Goal: Task Accomplishment & Management: Manage account settings

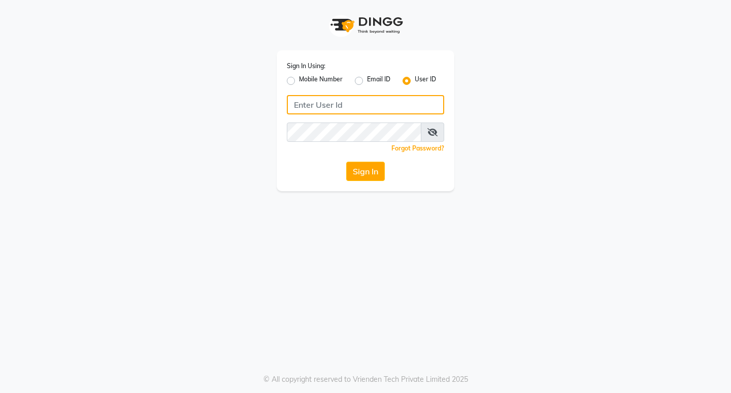
type input "8779788468"
click at [316, 81] on label "Mobile Number" at bounding box center [321, 81] width 44 height 12
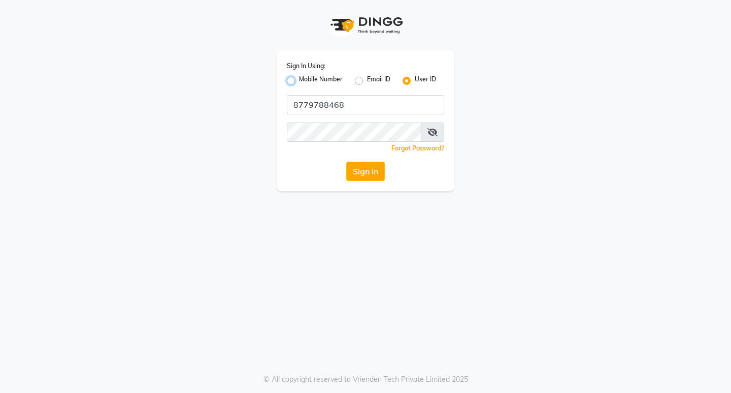
click at [306, 81] on input "Mobile Number" at bounding box center [302, 78] width 7 height 7
radio input "true"
radio input "false"
click at [340, 100] on input "Username" at bounding box center [382, 104] width 123 height 19
type input "8779788468"
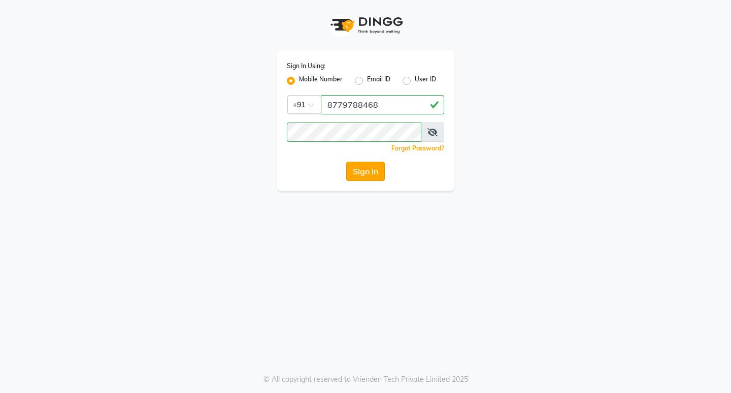
click at [369, 169] on button "Sign In" at bounding box center [365, 171] width 39 height 19
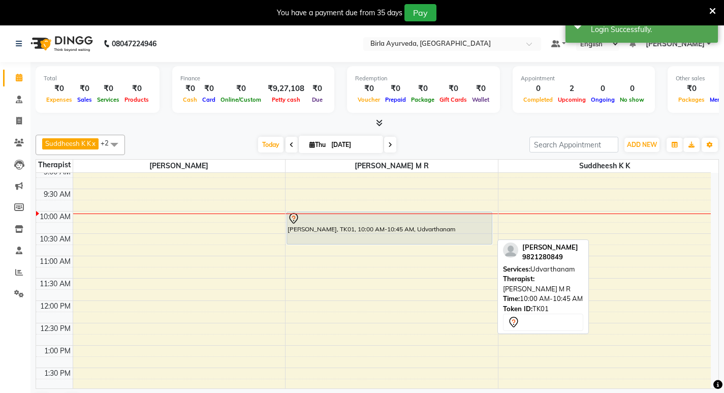
click at [319, 218] on div at bounding box center [390, 218] width 204 height 12
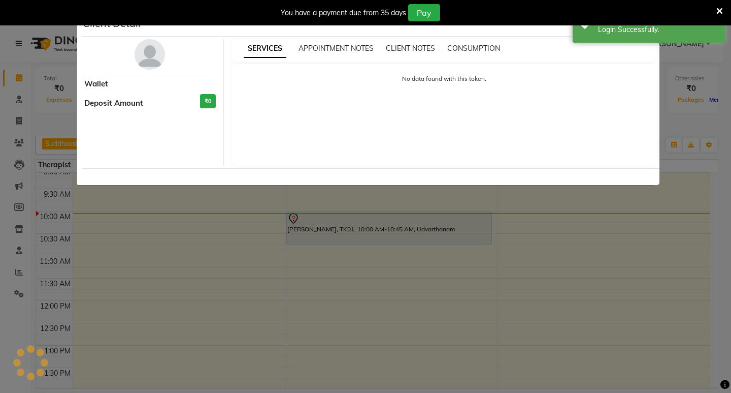
select select "7"
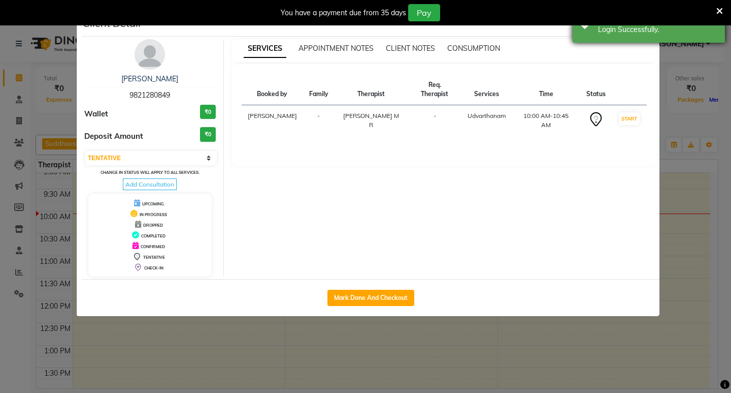
click at [676, 28] on div "Login Successfully." at bounding box center [657, 29] width 119 height 11
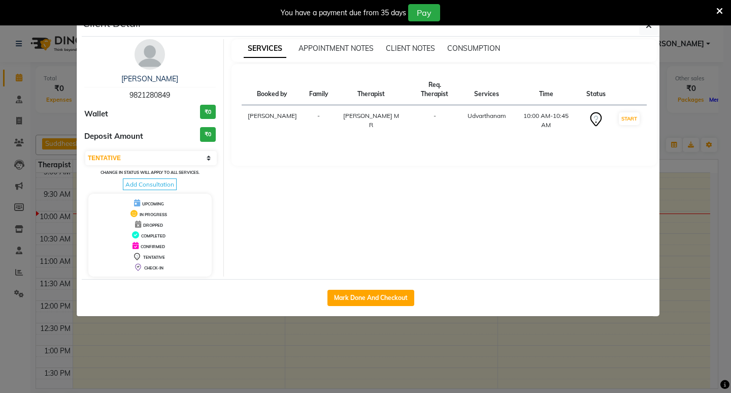
click at [715, 12] on div "You have a payment due from 35 days Pay" at bounding box center [360, 12] width 713 height 17
click at [654, 28] on button "button" at bounding box center [649, 25] width 19 height 19
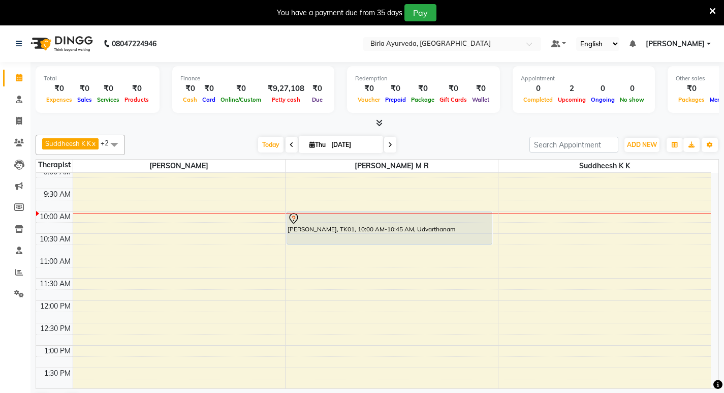
click at [712, 12] on icon at bounding box center [712, 11] width 7 height 9
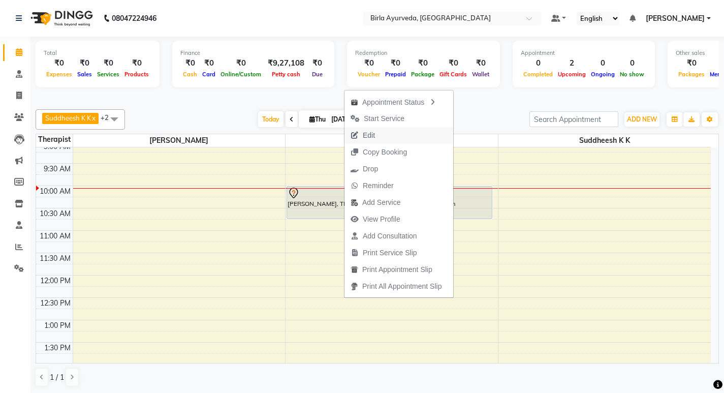
click at [368, 136] on span "Edit" at bounding box center [369, 135] width 12 height 11
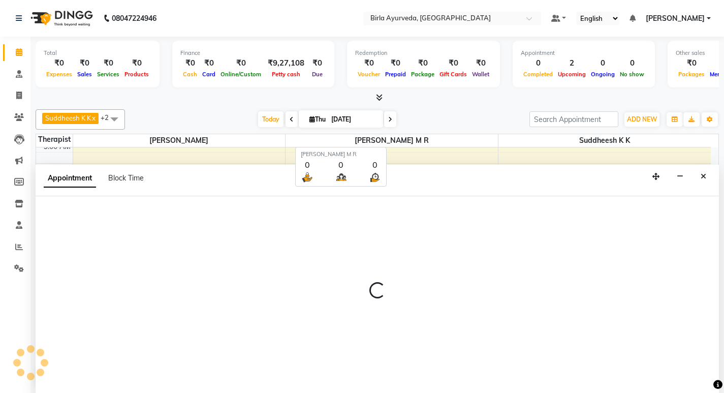
scroll to position [1, 0]
select select "600"
select select "tentative"
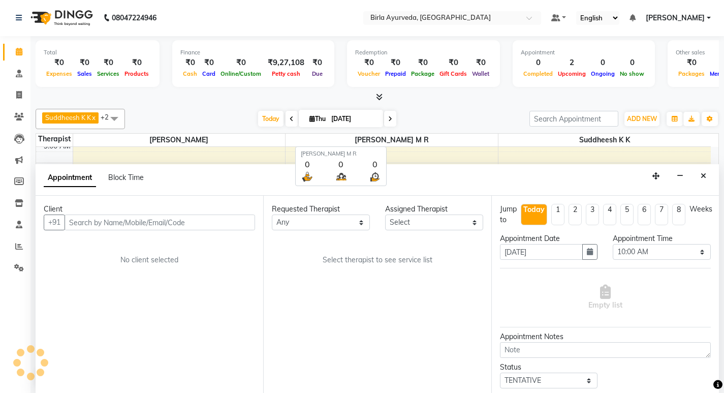
select select "56922"
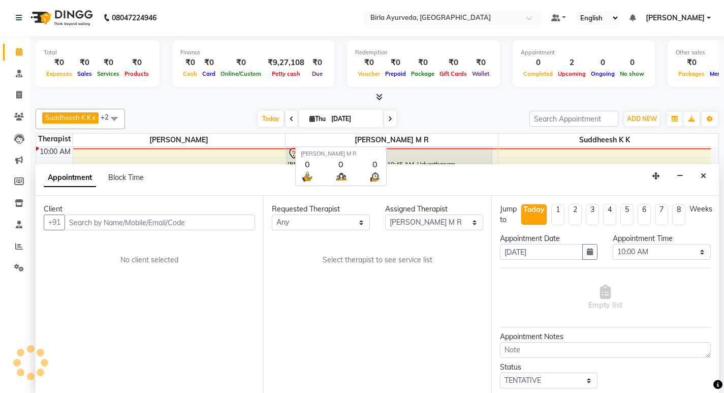
select select "3374"
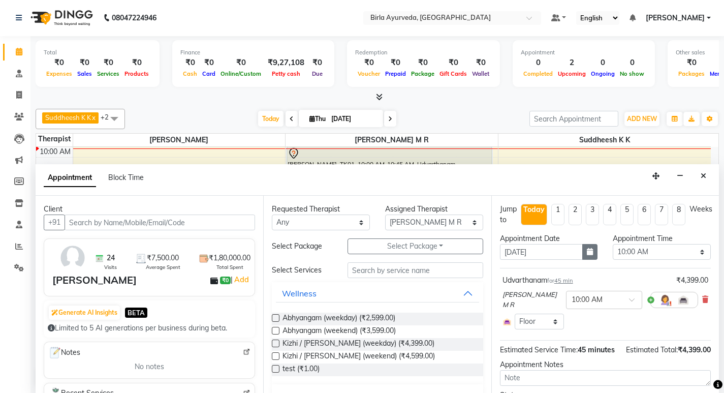
click at [582, 250] on button "button" at bounding box center [589, 252] width 15 height 16
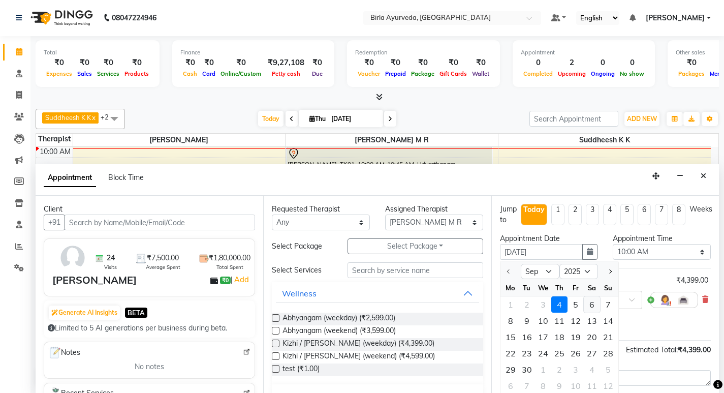
click at [592, 302] on div "6" at bounding box center [592, 304] width 16 height 16
type input "[DATE]"
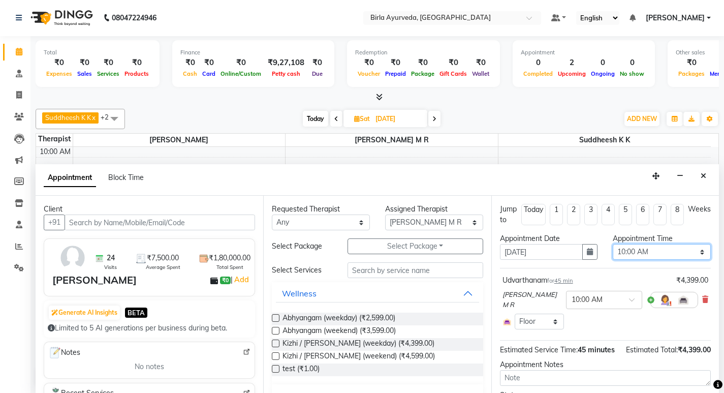
click at [672, 253] on select "Select 09:00 AM 09:15 AM 09:30 AM 09:45 AM 10:00 AM 10:15 AM 10:30 AM 10:45 AM …" at bounding box center [662, 252] width 98 height 16
select select "540"
click at [613, 244] on select "Select 09:00 AM 09:15 AM 09:30 AM 09:45 AM 10:00 AM 10:15 AM 10:30 AM 10:45 AM …" at bounding box center [662, 252] width 98 height 16
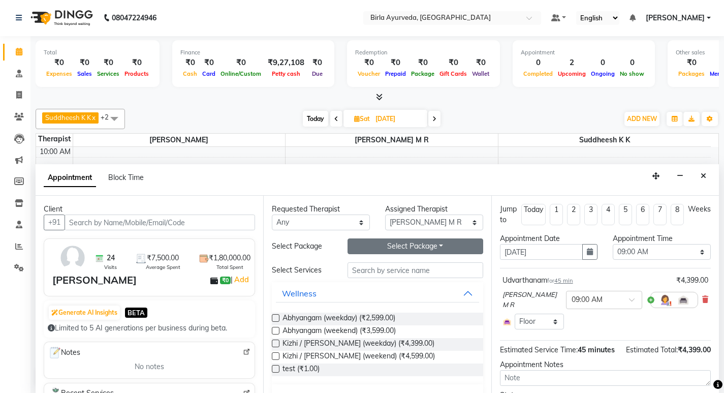
click at [427, 244] on button "Select Package Toggle Dropdown" at bounding box center [415, 246] width 136 height 16
click at [384, 270] on li "[PERSON_NAME]" at bounding box center [388, 267] width 81 height 15
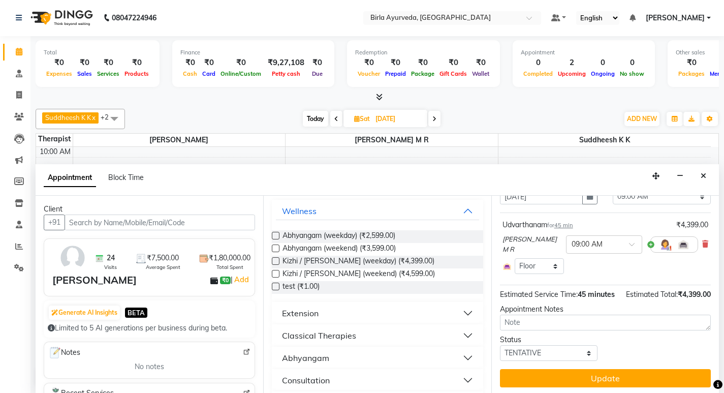
scroll to position [67, 0]
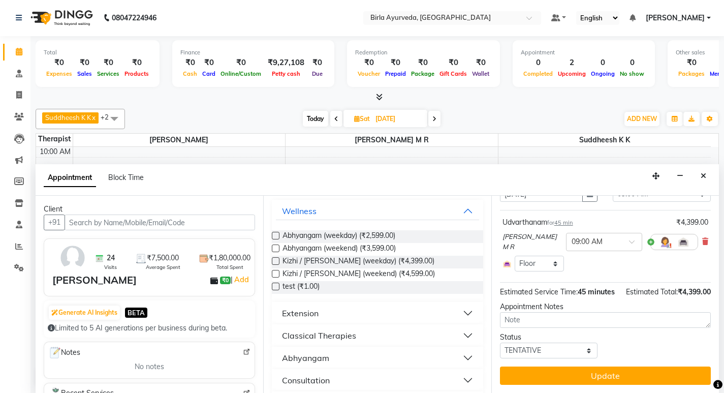
click at [588, 373] on button "Update" at bounding box center [605, 375] width 211 height 18
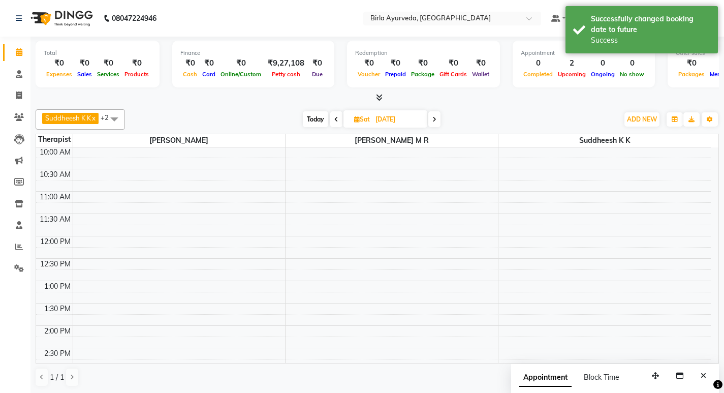
scroll to position [0, 0]
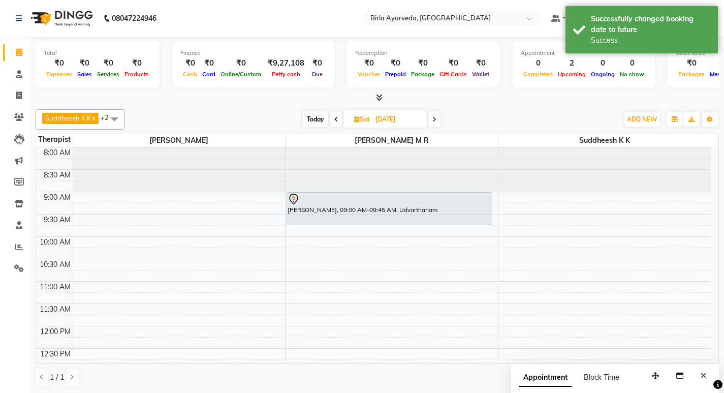
click at [315, 122] on span "Today" at bounding box center [315, 119] width 25 height 16
type input "[DATE]"
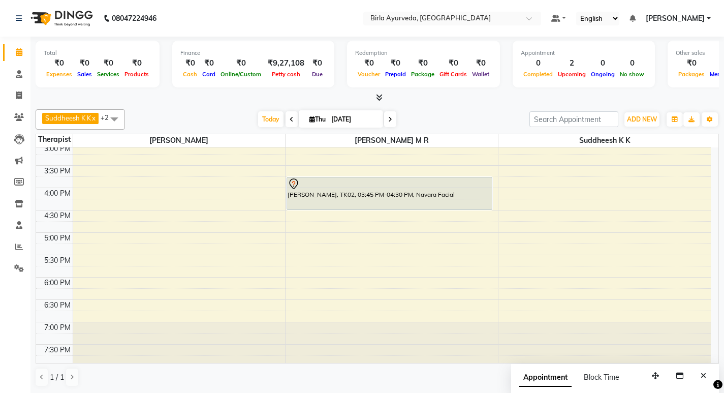
scroll to position [321, 0]
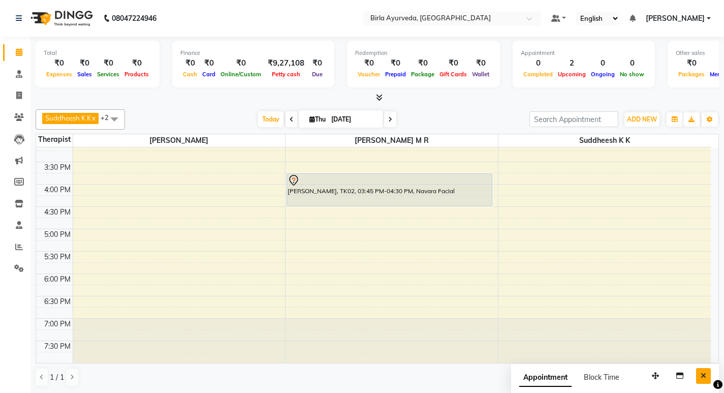
click at [703, 373] on icon "Close" at bounding box center [704, 375] width 6 height 7
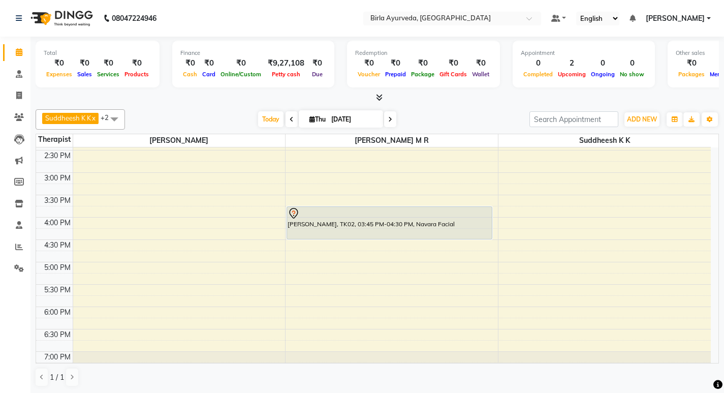
scroll to position [270, 0]
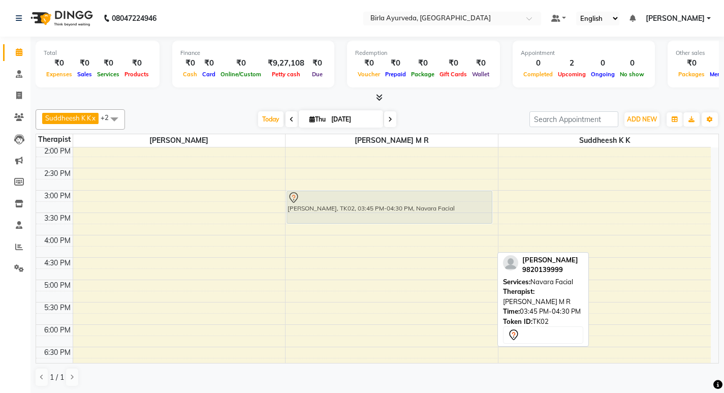
drag, startPoint x: 304, startPoint y: 228, endPoint x: 304, endPoint y: 197, distance: 31.0
click at [304, 197] on div "[PERSON_NAME], TK02, 03:45 PM-04:30 PM, Navara Facial [PERSON_NAME], TK02, 03:4…" at bounding box center [391, 146] width 212 height 536
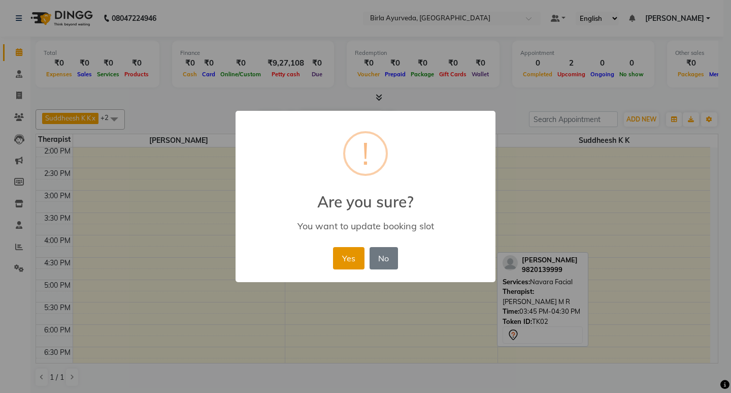
click at [347, 254] on button "Yes" at bounding box center [348, 258] width 31 height 22
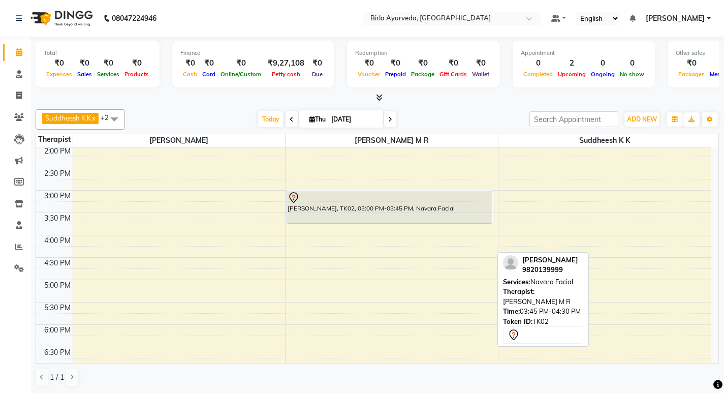
click at [308, 264] on div "8:00 AM 8:30 AM 9:00 AM 9:30 AM 10:00 AM 10:30 AM 11:00 AM 11:30 AM 12:00 PM 12…" at bounding box center [373, 146] width 675 height 536
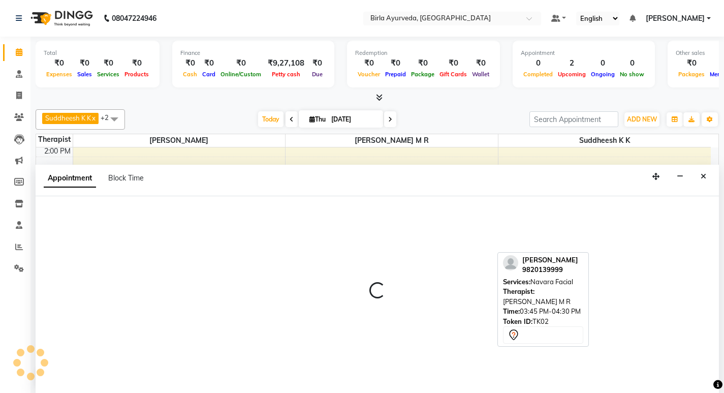
select select "56922"
select select "tentative"
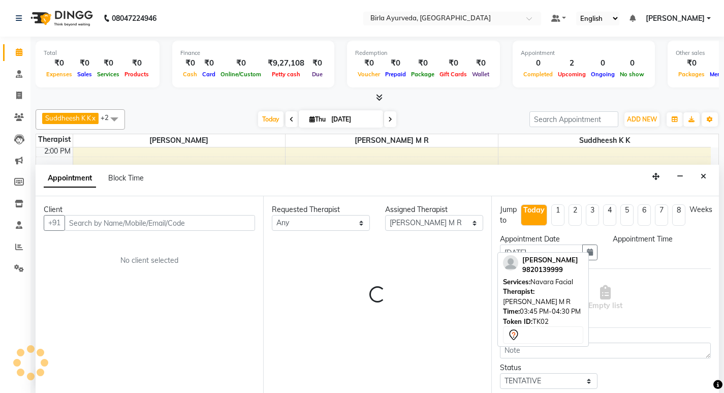
scroll to position [1, 0]
select select "990"
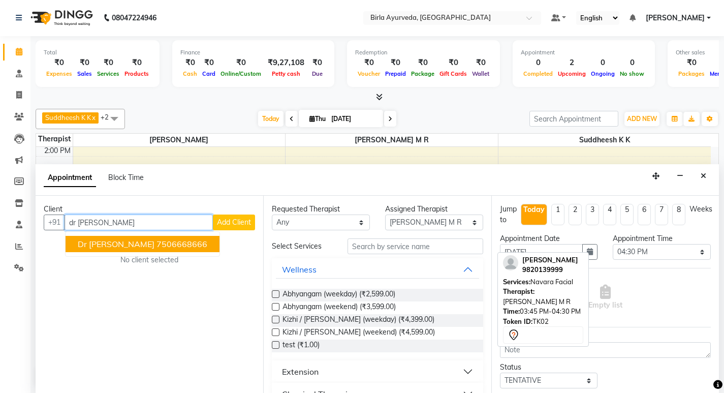
click at [156, 241] on ngb-highlight "7506668666" at bounding box center [181, 244] width 51 height 10
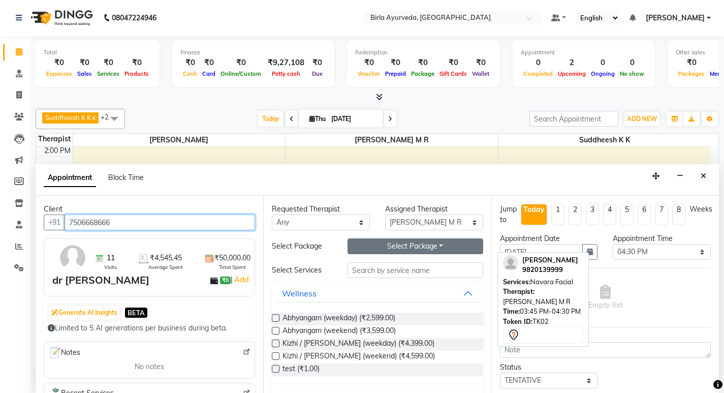
type input "7506668666"
click at [424, 246] on button "Select Package Toggle Dropdown" at bounding box center [415, 246] width 136 height 16
click at [398, 269] on li "Dr [PERSON_NAME]" at bounding box center [394, 267] width 92 height 15
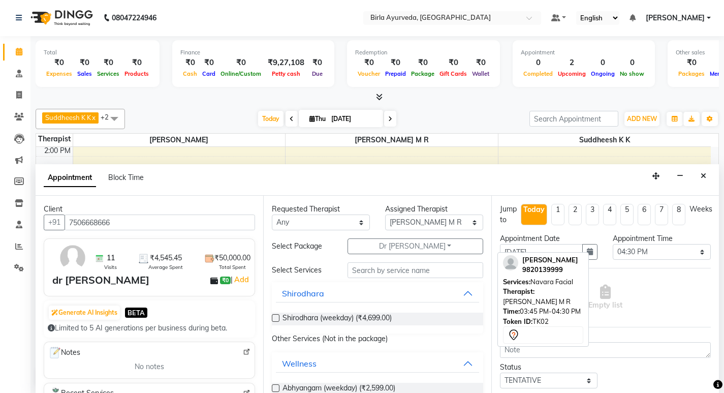
click at [274, 317] on label at bounding box center [276, 318] width 8 height 8
click at [274, 317] on input "checkbox" at bounding box center [275, 318] width 7 height 7
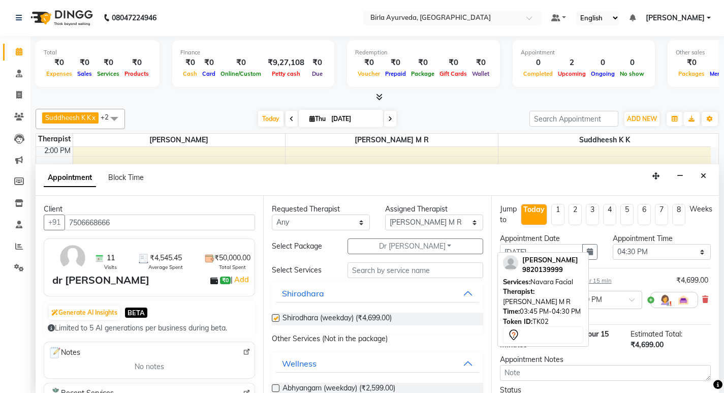
checkbox input "false"
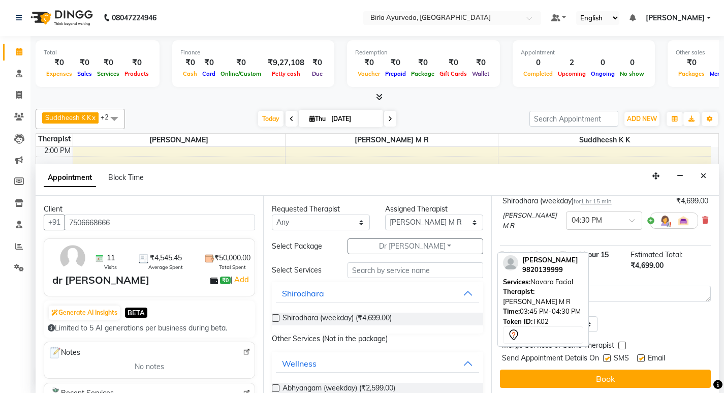
scroll to position [81, 0]
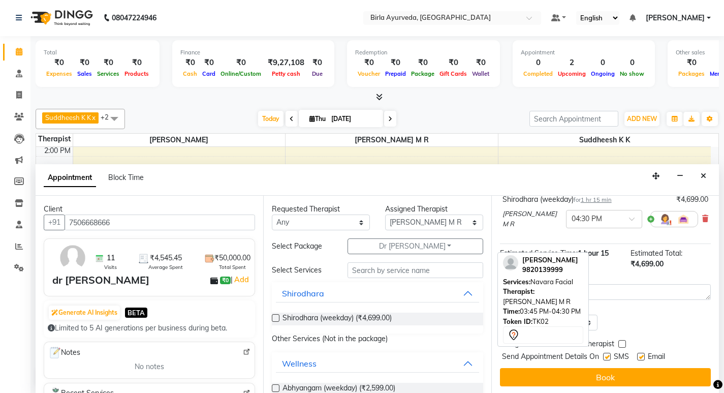
click at [641, 355] on label at bounding box center [641, 357] width 8 height 8
click at [641, 355] on input "checkbox" at bounding box center [640, 357] width 7 height 7
checkbox input "false"
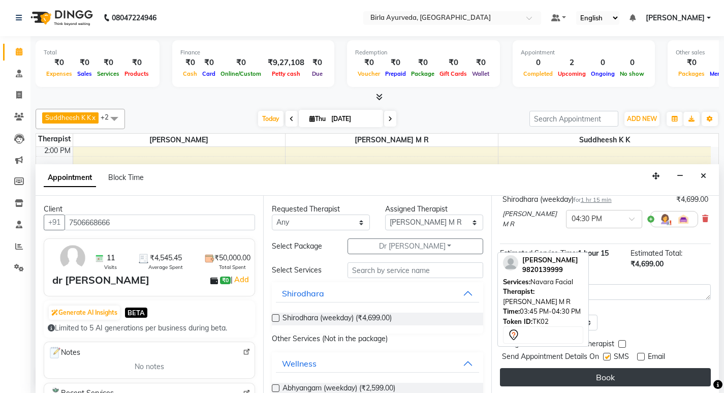
click at [604, 375] on button "Book" at bounding box center [605, 377] width 211 height 18
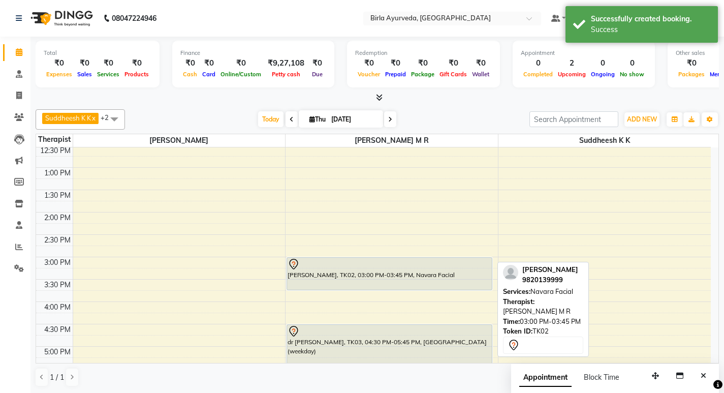
scroll to position [321, 0]
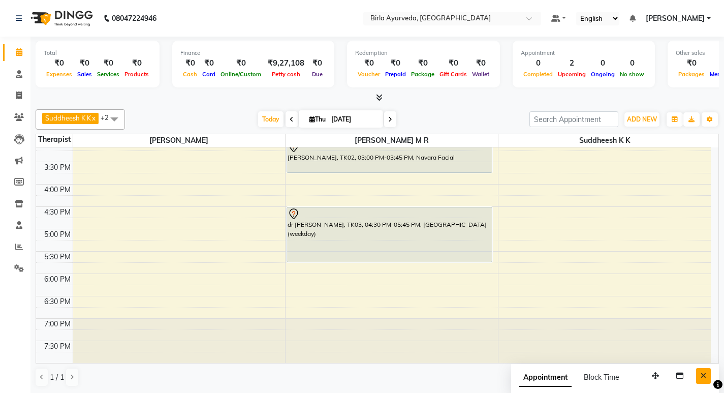
click at [702, 377] on icon "Close" at bounding box center [704, 375] width 6 height 7
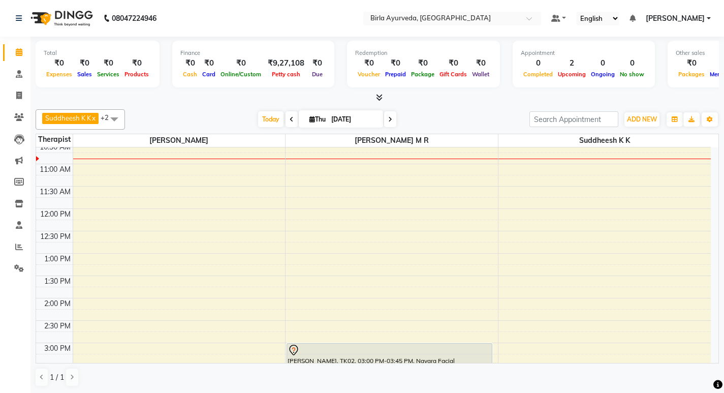
scroll to position [219, 0]
